Goal: Find specific page/section: Find specific page/section

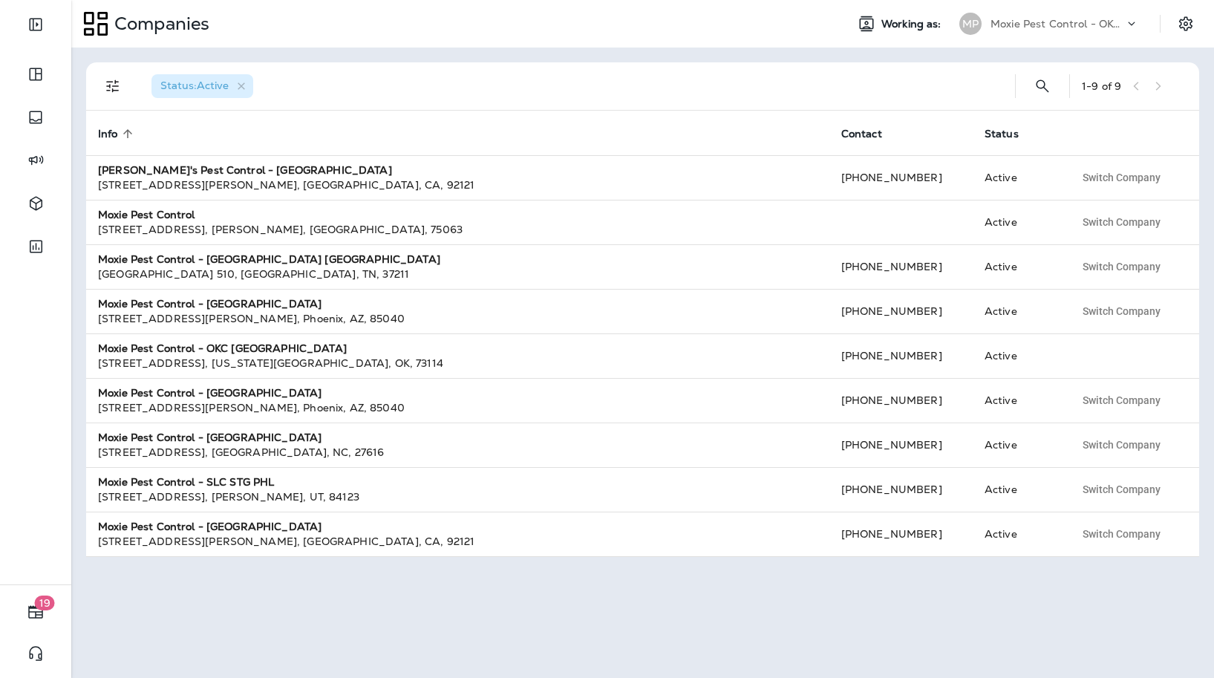
click at [1065, 27] on p "Moxie Pest Control - OKC Tulsa" at bounding box center [1057, 24] width 134 height 12
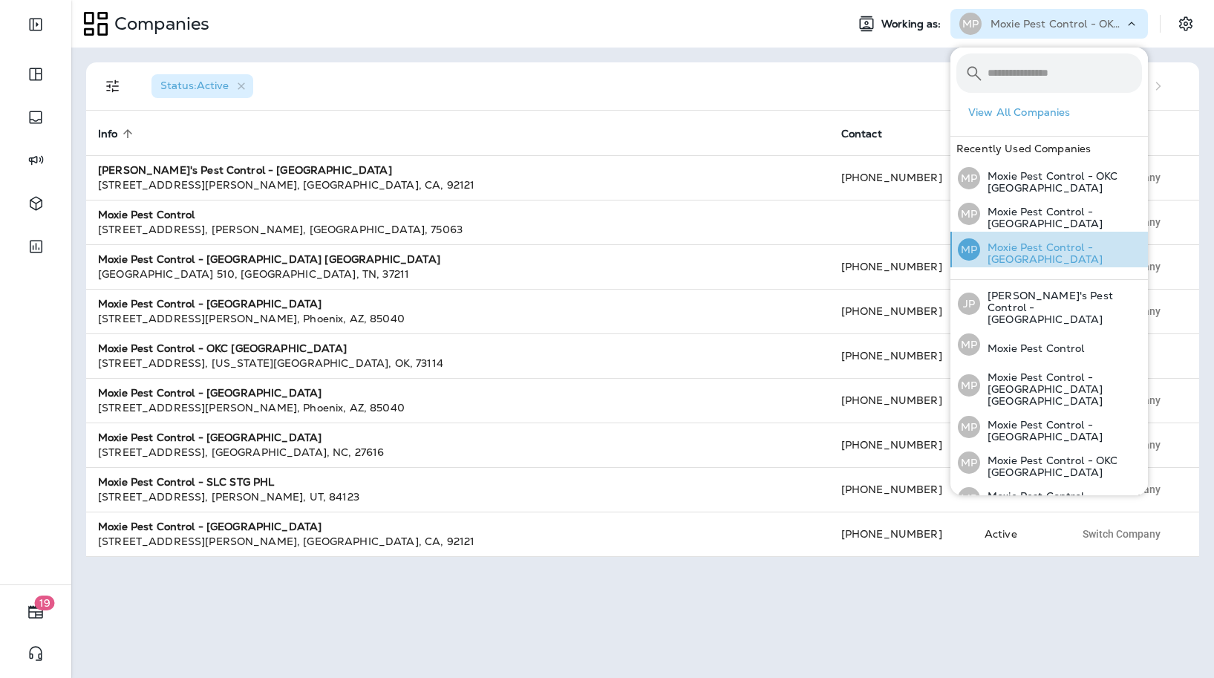
click at [1051, 248] on p "Moxie Pest Control - [GEOGRAPHIC_DATA]" at bounding box center [1061, 253] width 162 height 24
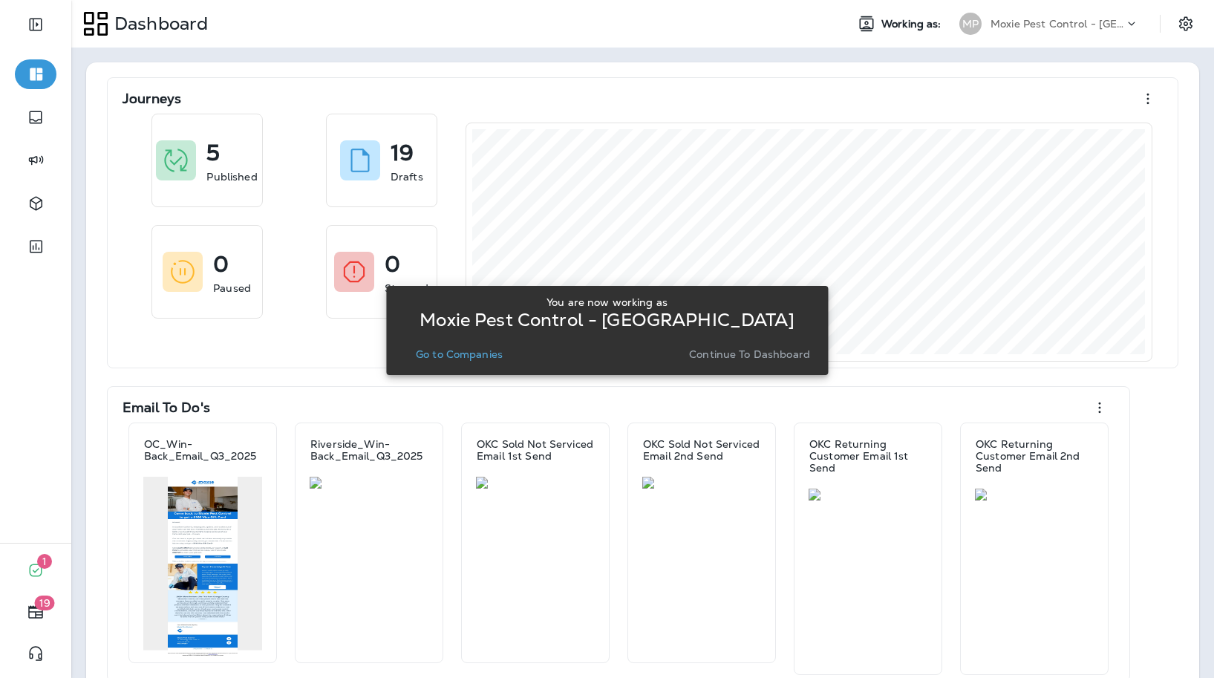
click at [453, 356] on p "Go to Companies" at bounding box center [459, 354] width 87 height 12
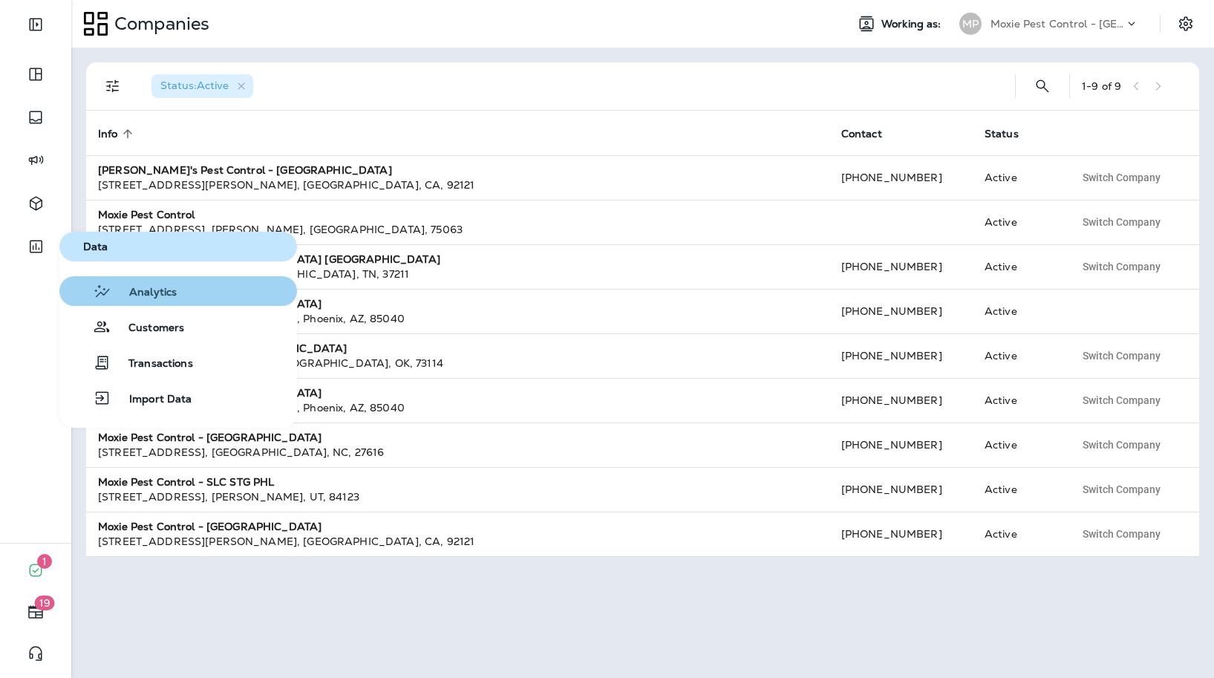
click at [118, 281] on button "Analytics" at bounding box center [178, 291] width 238 height 30
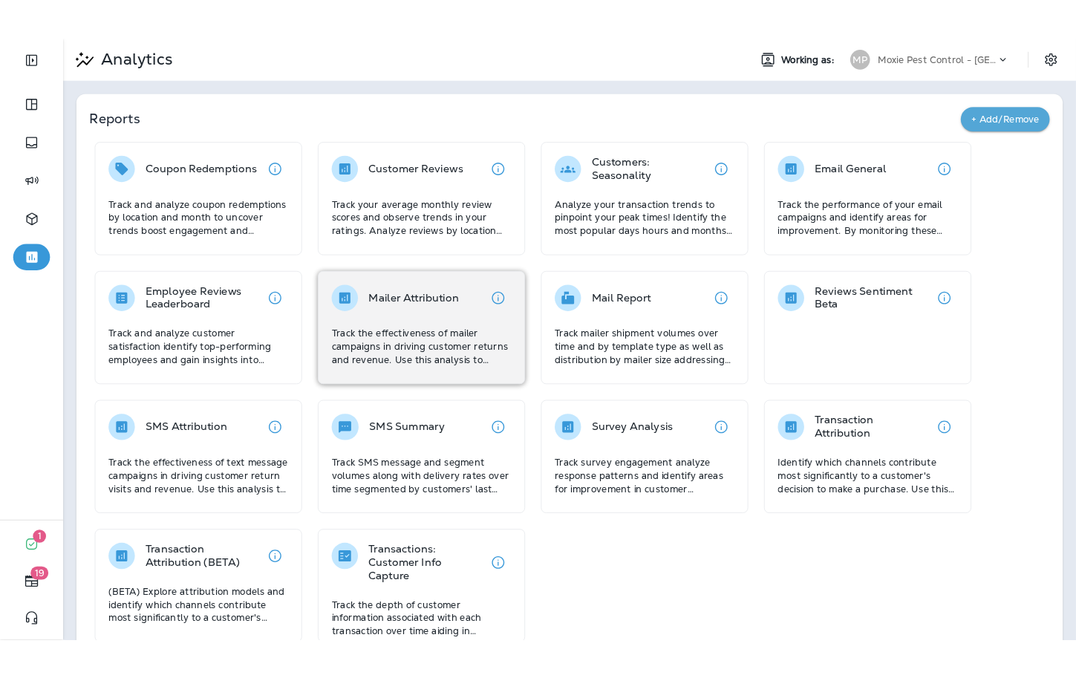
scroll to position [32, 0]
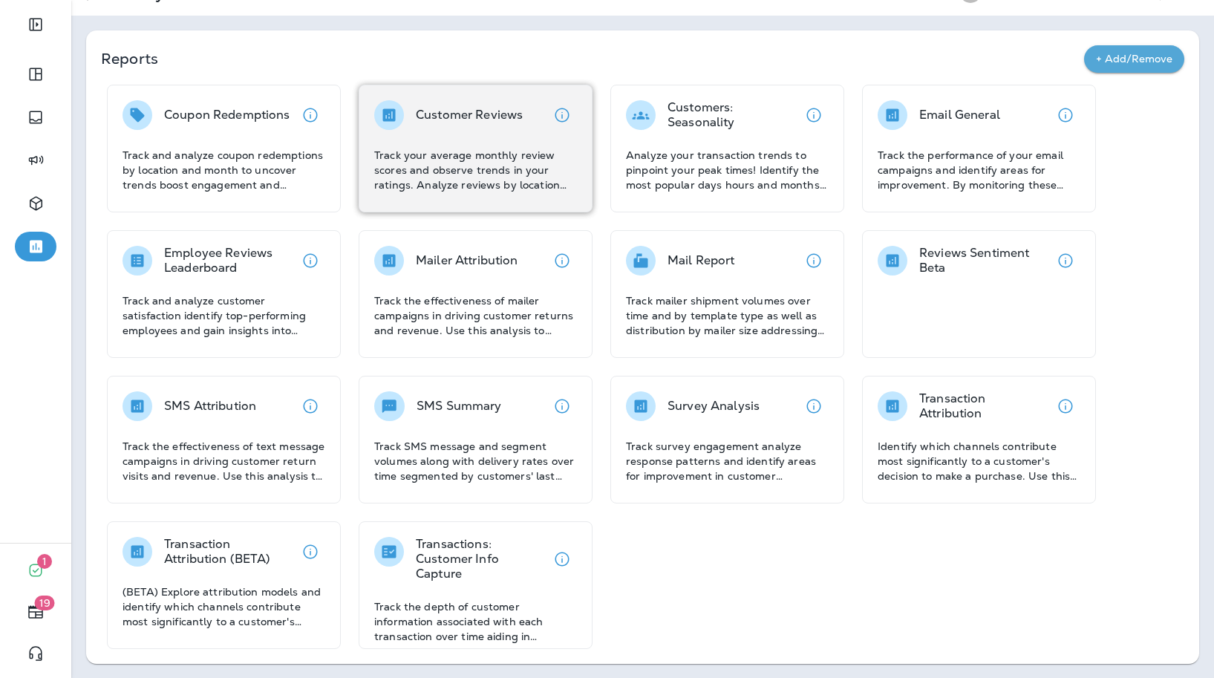
click at [460, 192] on div "Customer Reviews Track your average monthly review scores and observe trends in…" at bounding box center [476, 149] width 234 height 128
